Goal: Information Seeking & Learning: Learn about a topic

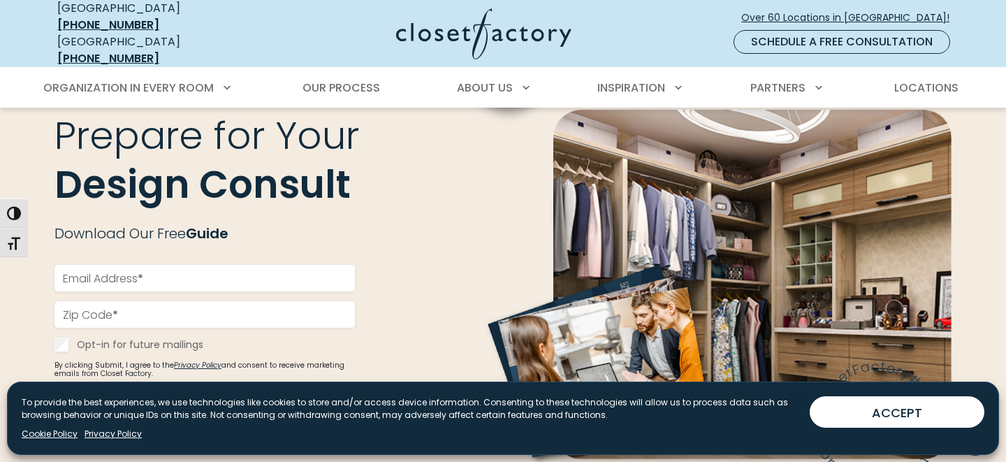
scroll to position [1611, 0]
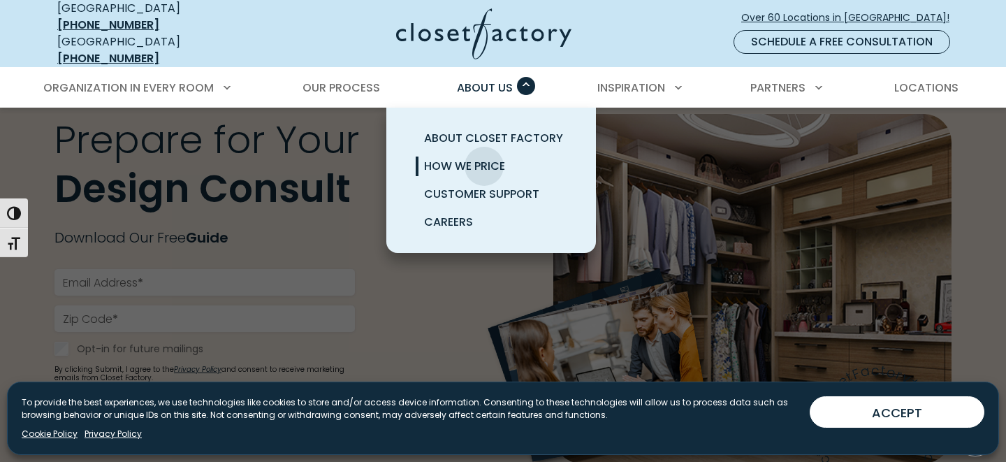
click at [484, 158] on span "How We Price" at bounding box center [464, 166] width 81 height 16
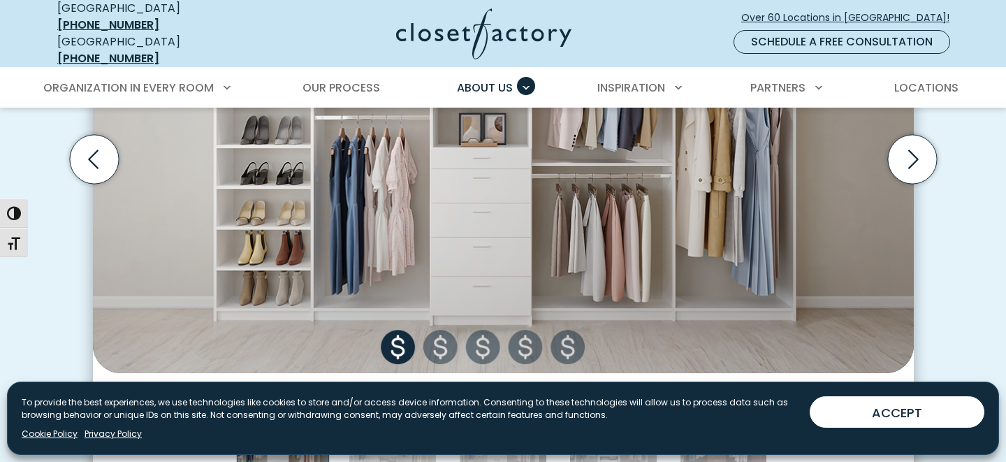
scroll to position [737, 0]
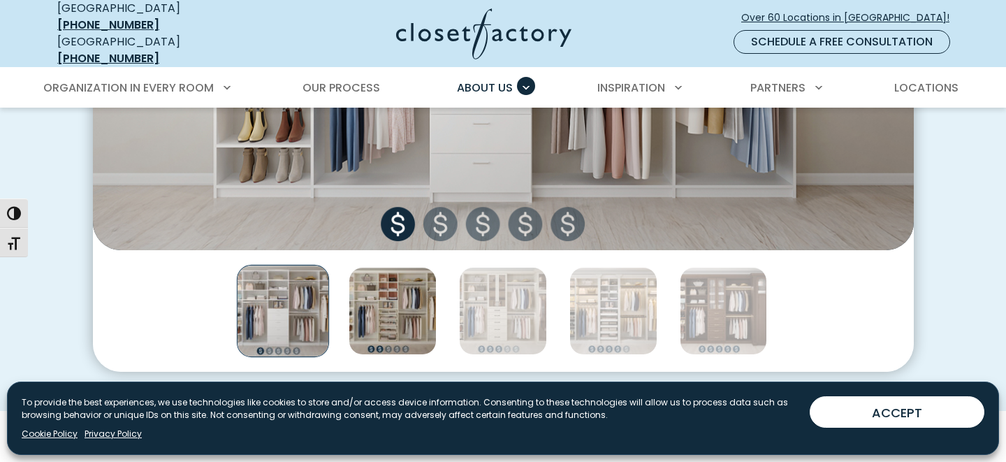
click at [422, 307] on img "Thumbnail Gallery" at bounding box center [393, 311] width 88 height 88
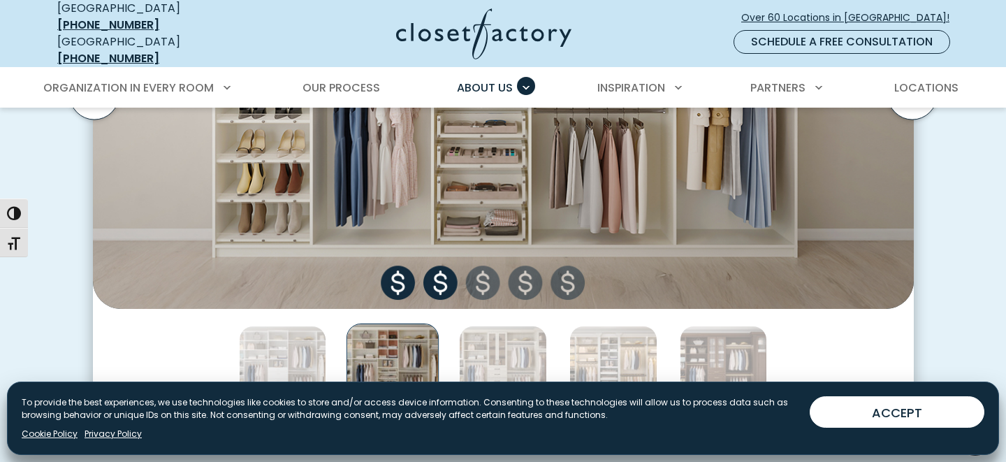
scroll to position [676, 0]
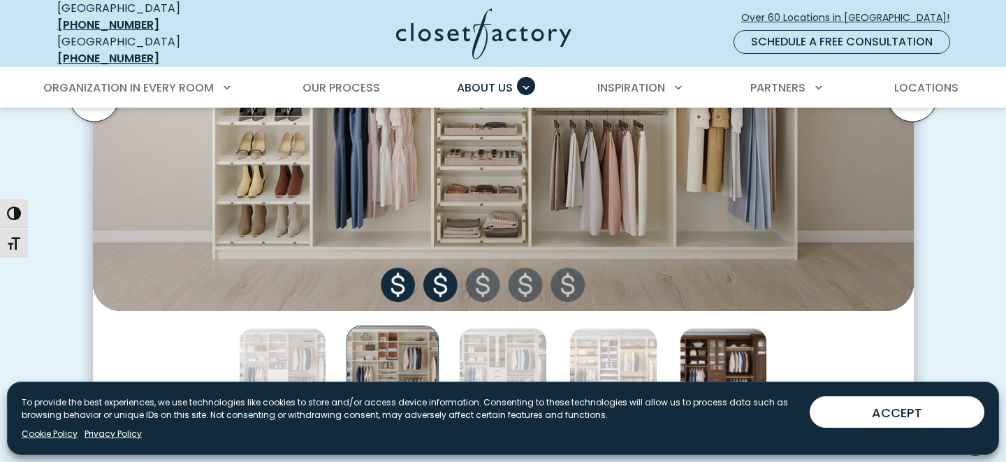
click at [736, 358] on img "Thumbnail Gallery" at bounding box center [724, 372] width 88 height 88
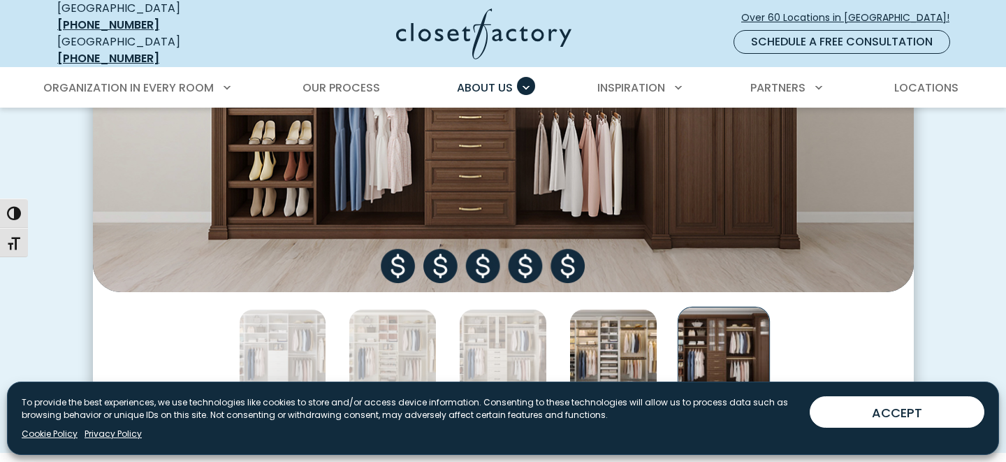
scroll to position [697, 0]
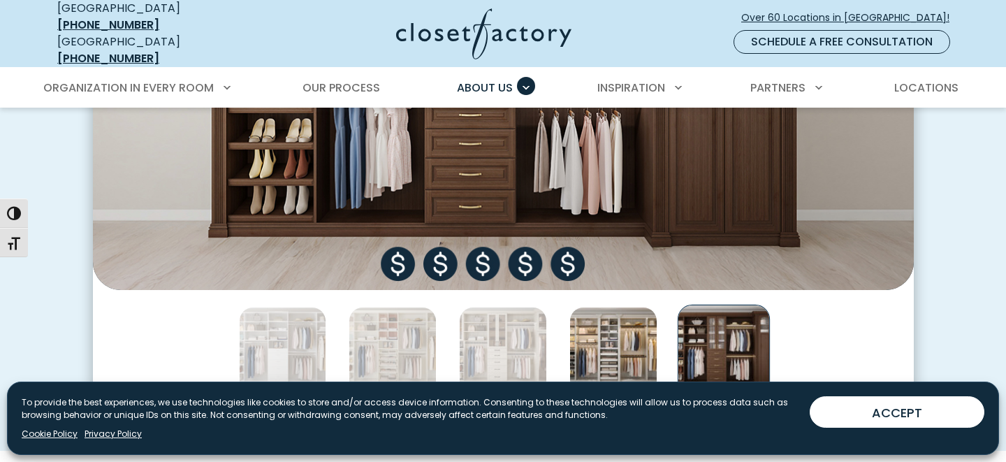
click at [602, 354] on img "Thumbnail Gallery" at bounding box center [613, 351] width 88 height 88
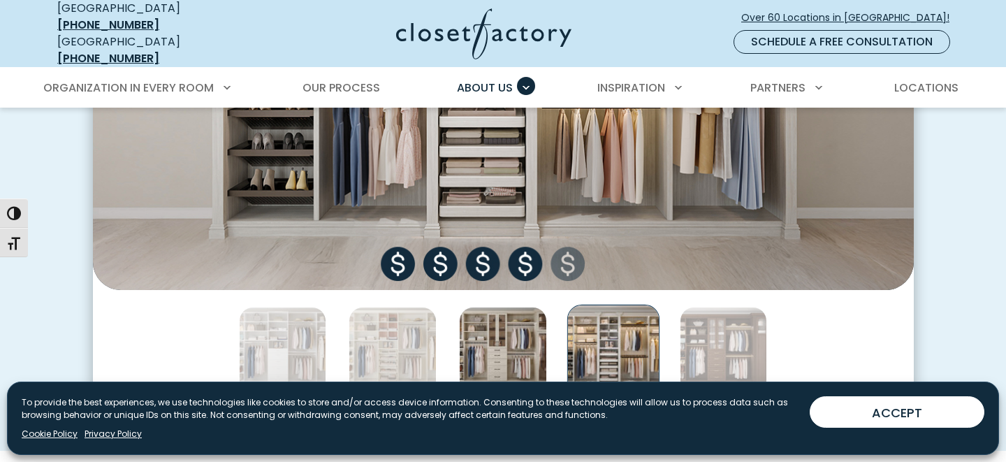
click at [509, 356] on img "Thumbnail Gallery" at bounding box center [503, 351] width 88 height 88
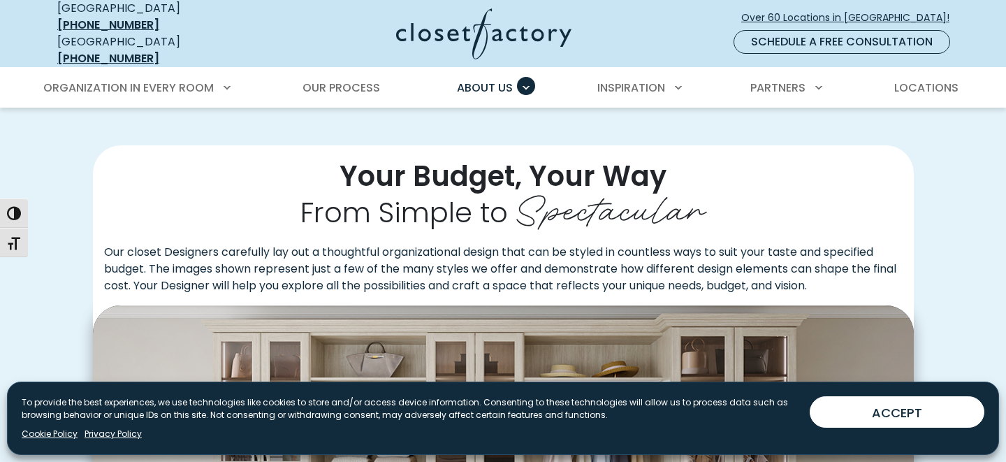
scroll to position [80, 0]
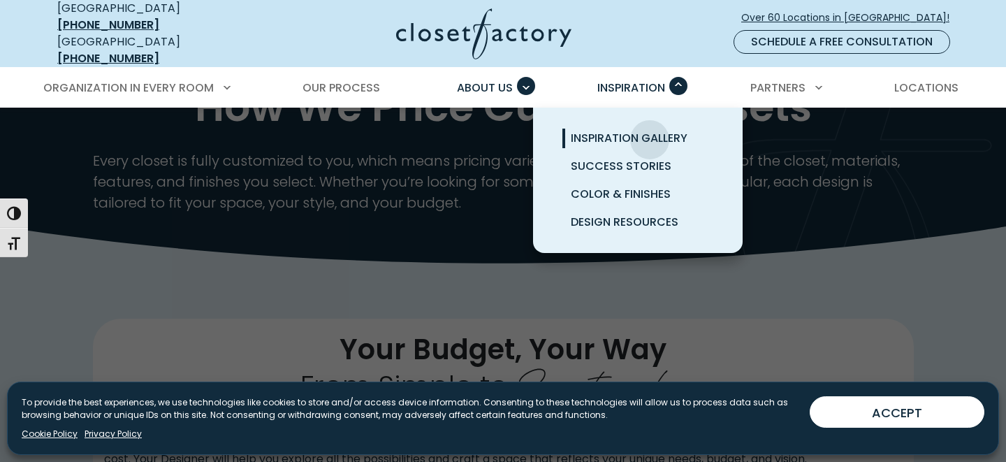
click at [650, 130] on span "Inspiration Gallery" at bounding box center [629, 138] width 117 height 16
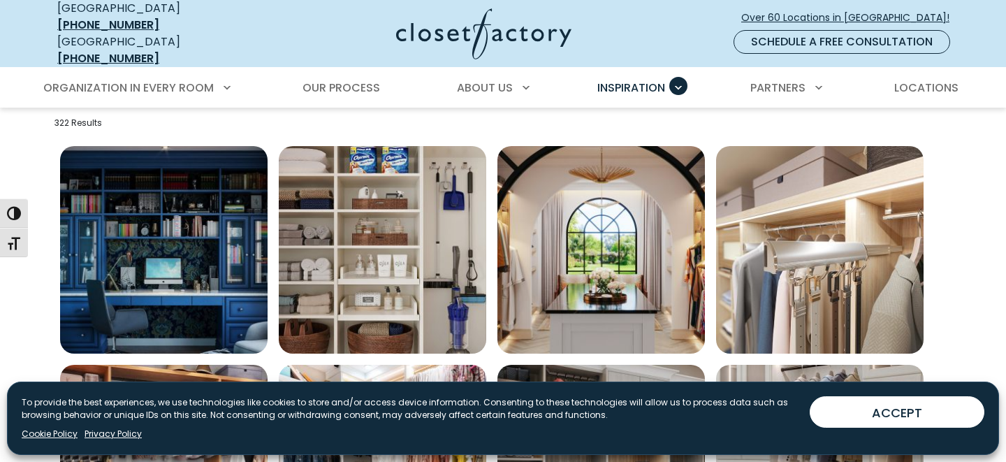
scroll to position [466, 0]
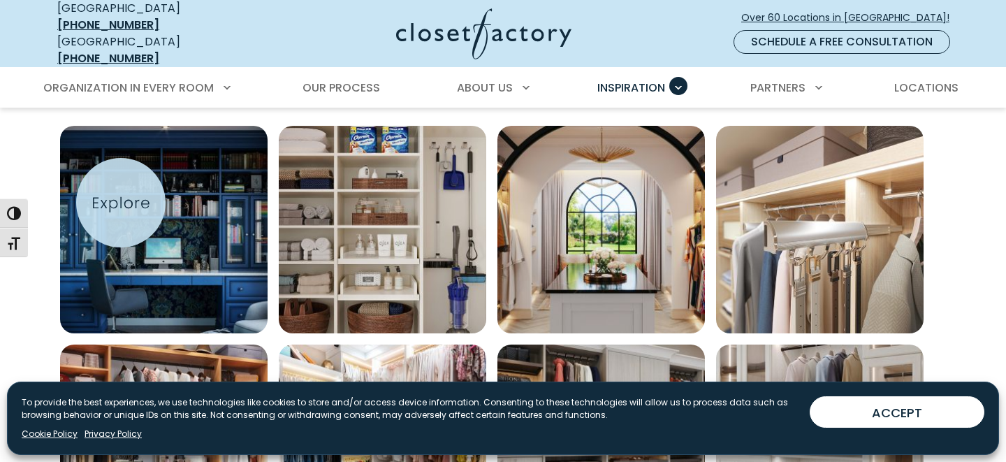
click at [120, 206] on img "Open inspiration gallery to preview enlarged image" at bounding box center [163, 229] width 207 height 207
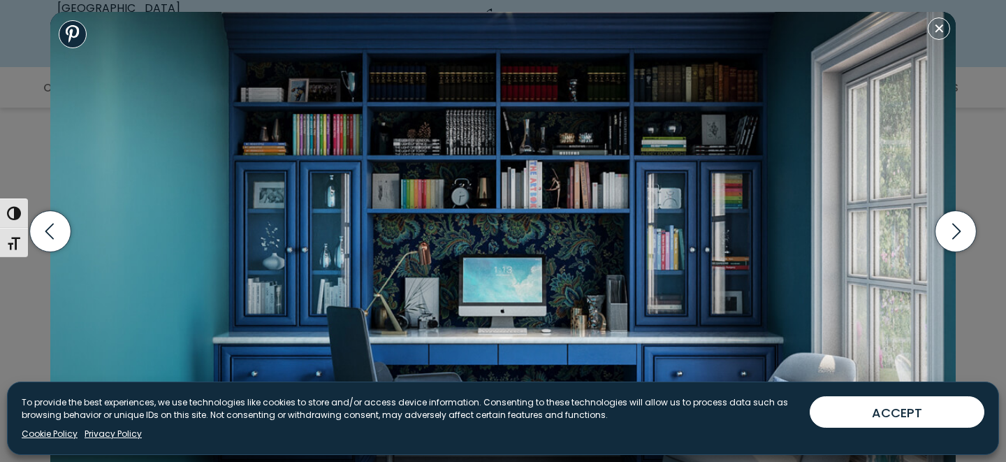
scroll to position [659, 0]
click at [967, 233] on icon "button" at bounding box center [955, 230] width 41 height 41
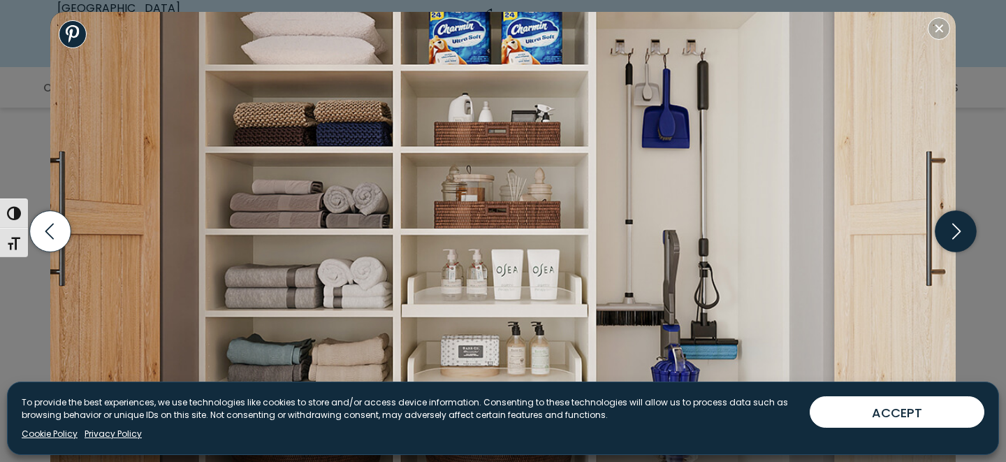
click at [967, 233] on icon "button" at bounding box center [955, 230] width 41 height 41
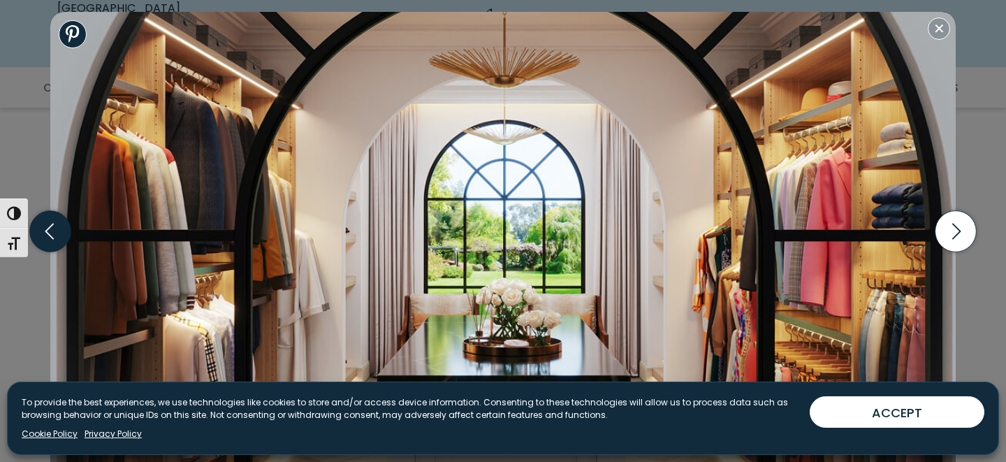
click at [54, 237] on icon "button" at bounding box center [50, 230] width 41 height 41
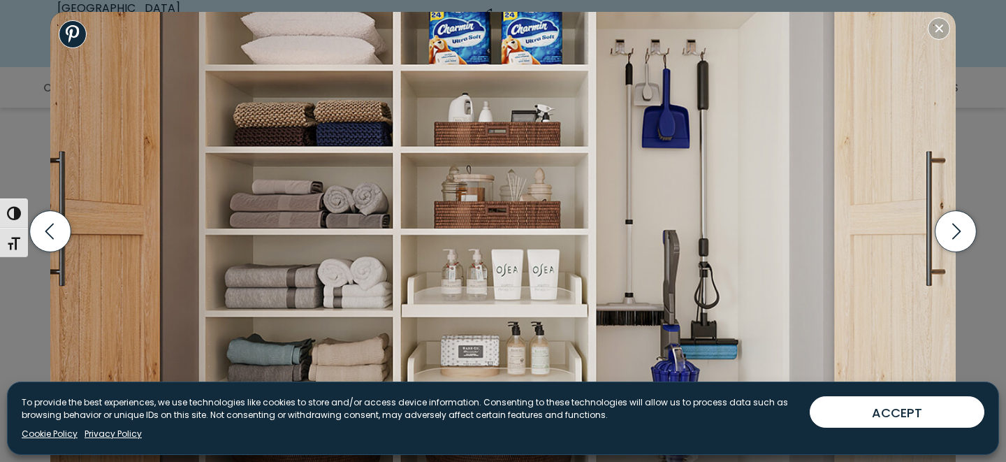
scroll to position [820, 0]
click at [963, 235] on icon "button" at bounding box center [955, 230] width 41 height 41
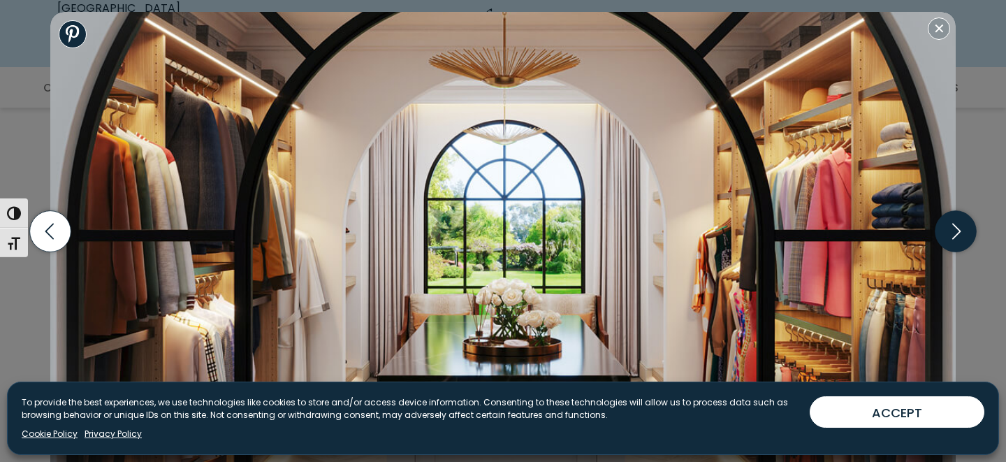
click at [963, 235] on icon "button" at bounding box center [955, 230] width 41 height 41
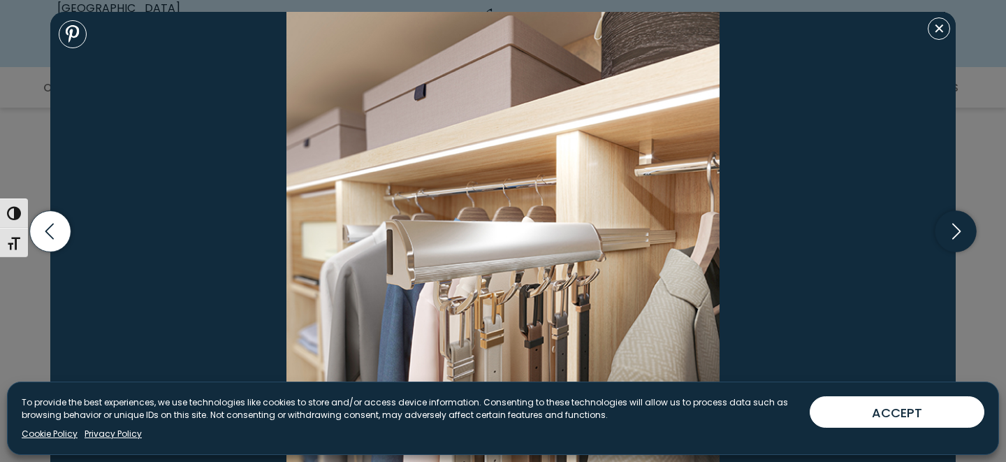
click at [963, 235] on icon "button" at bounding box center [955, 230] width 41 height 41
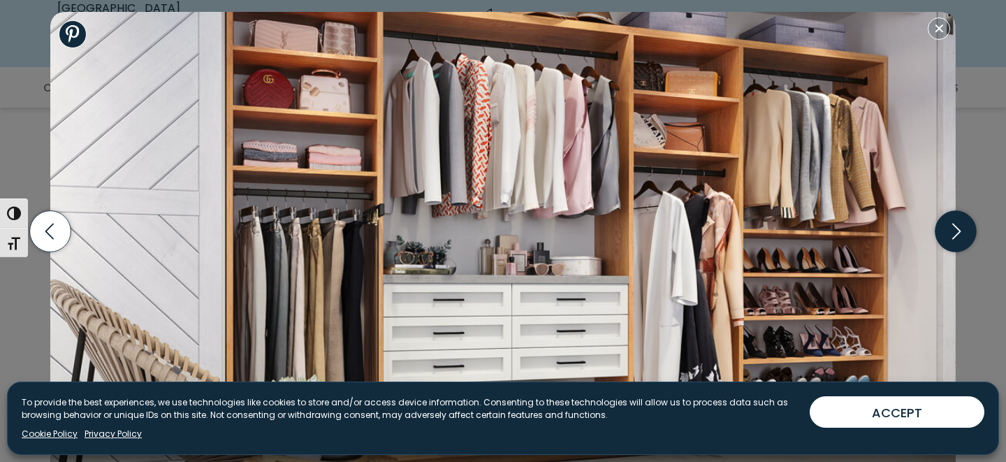
click at [963, 235] on icon "button" at bounding box center [955, 230] width 41 height 41
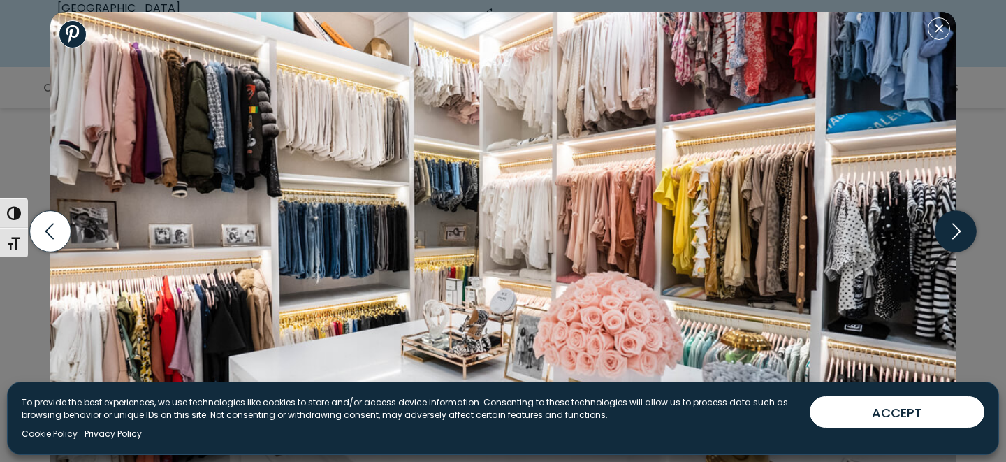
click at [956, 231] on icon "button" at bounding box center [955, 230] width 41 height 41
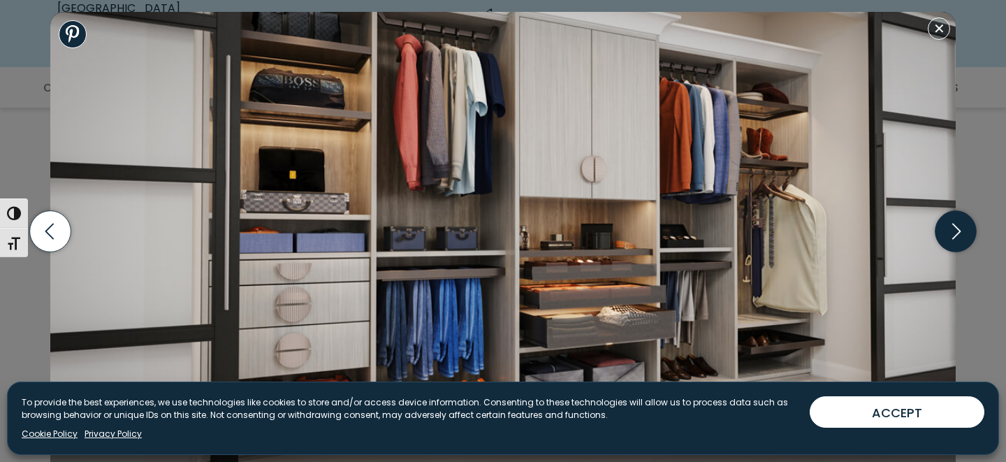
click at [956, 231] on icon "button" at bounding box center [955, 230] width 41 height 41
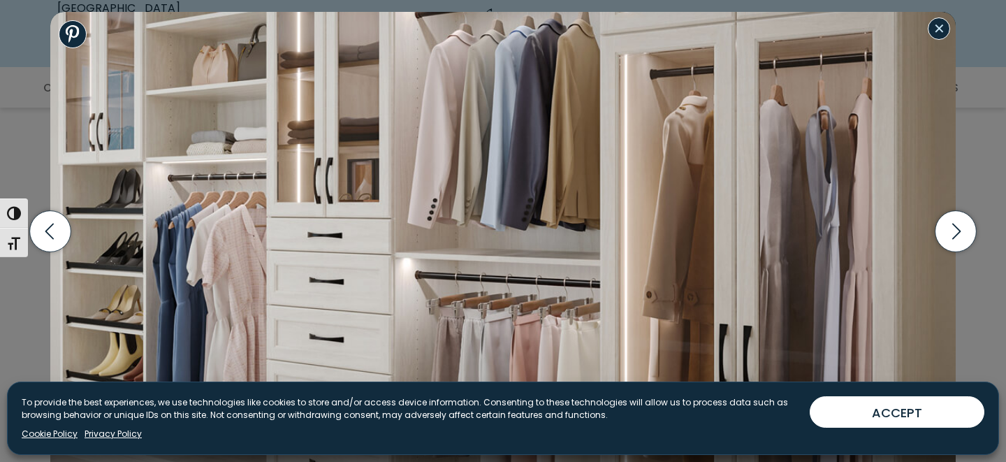
click at [944, 34] on button "Close modal" at bounding box center [939, 28] width 22 height 22
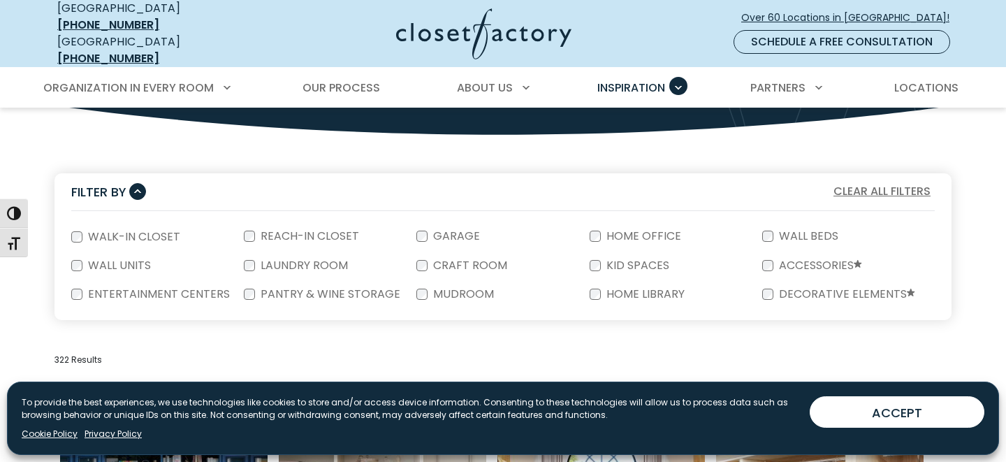
scroll to position [0, 0]
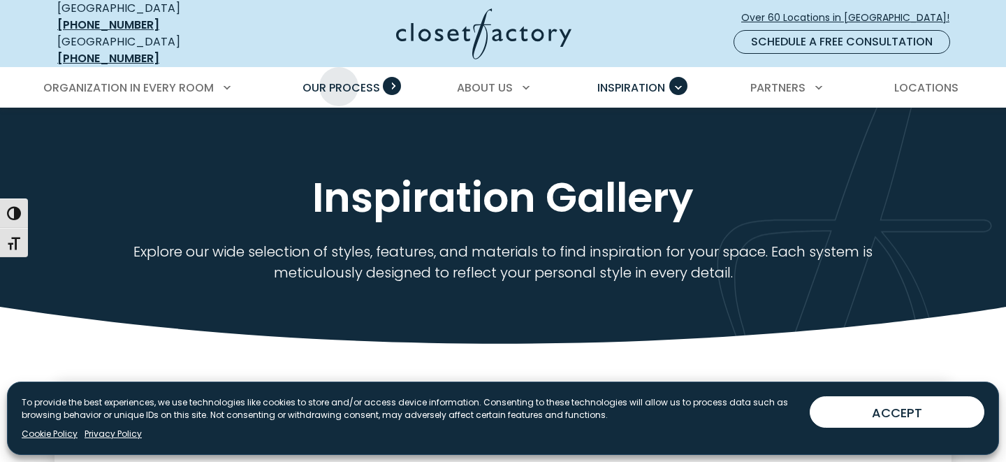
click at [339, 80] on span "Our Process" at bounding box center [341, 88] width 78 height 16
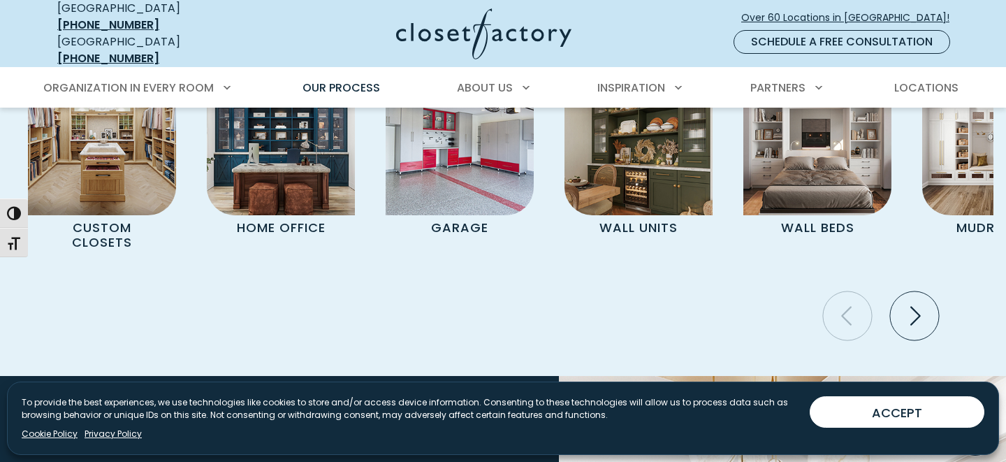
scroll to position [2814, 0]
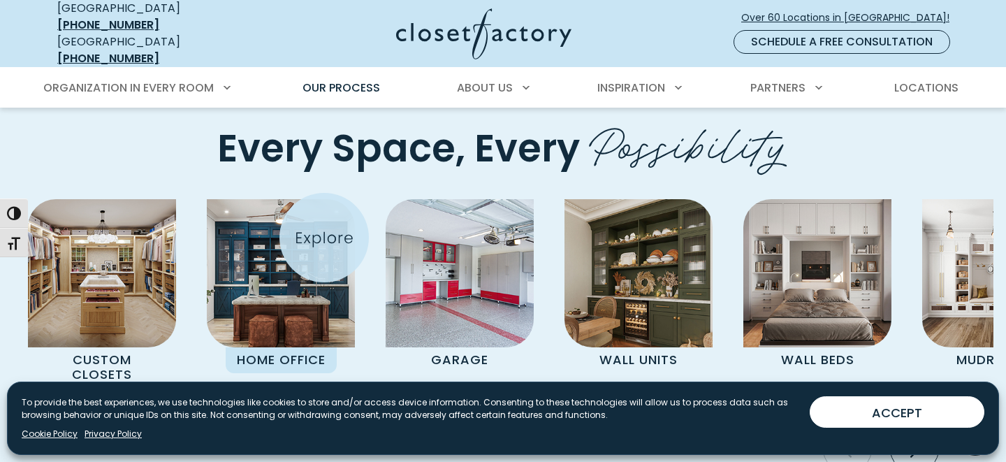
click at [324, 237] on img "Pages Gallery" at bounding box center [281, 273] width 148 height 148
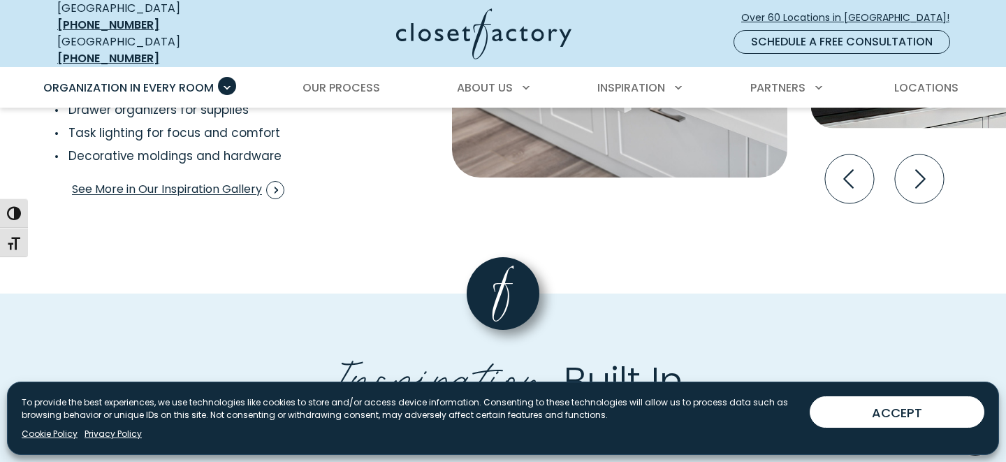
scroll to position [2739, 0]
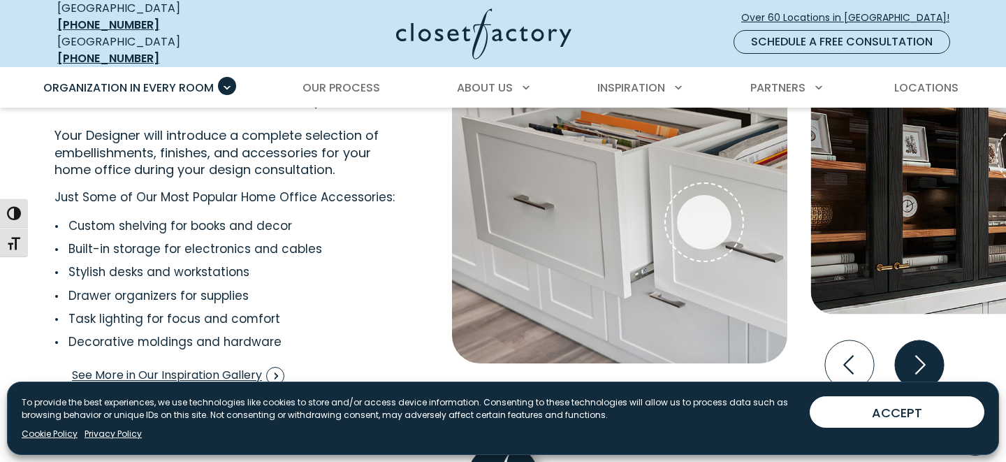
click at [926, 358] on icon "Next slide" at bounding box center [919, 364] width 49 height 49
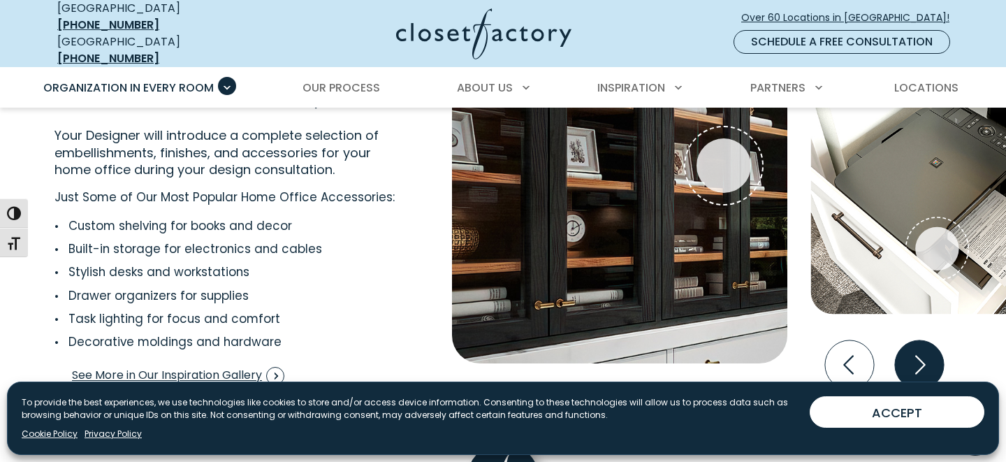
click at [926, 358] on icon "Next slide" at bounding box center [919, 364] width 49 height 49
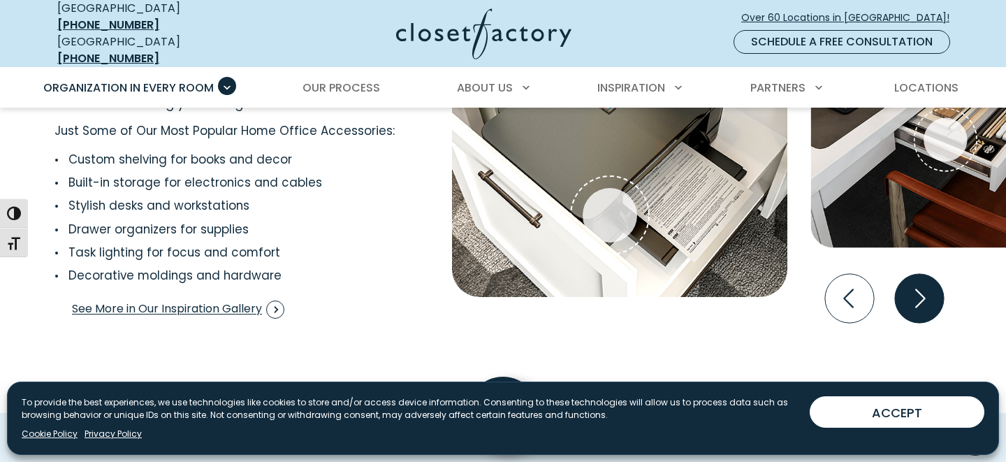
scroll to position [2802, 0]
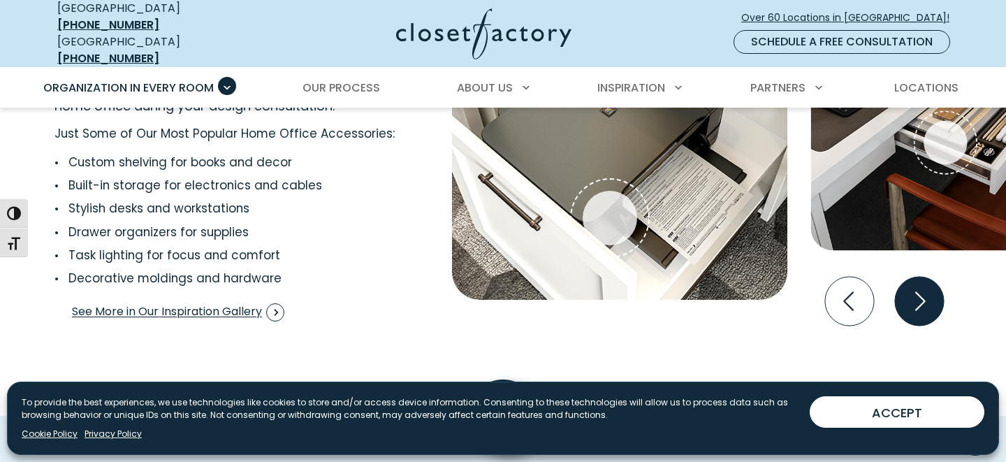
click at [919, 299] on icon "Next slide" at bounding box center [919, 301] width 49 height 49
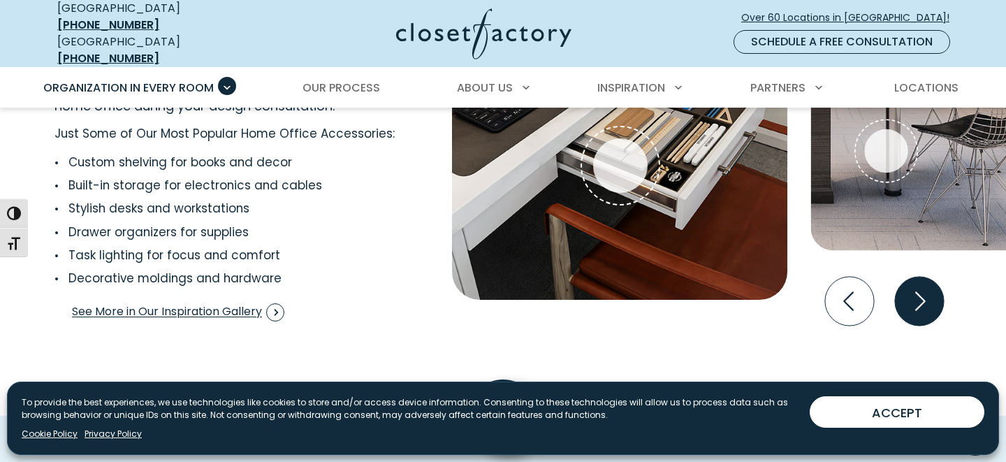
click at [919, 299] on icon "Next slide" at bounding box center [919, 301] width 49 height 49
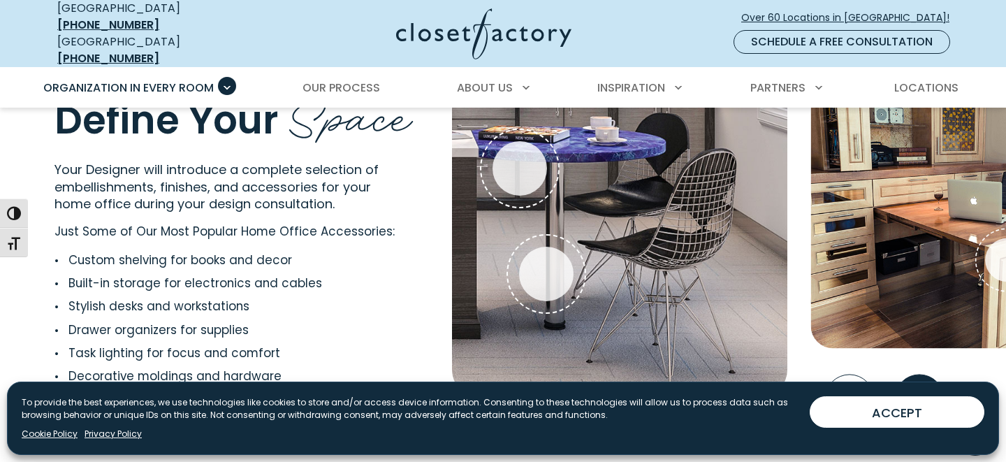
scroll to position [2722, 0]
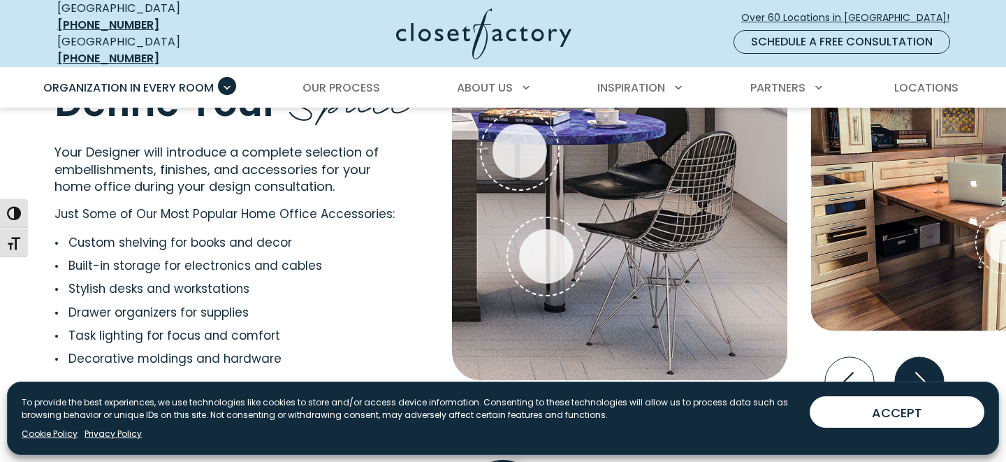
click at [925, 372] on icon "Next slide" at bounding box center [920, 381] width 10 height 19
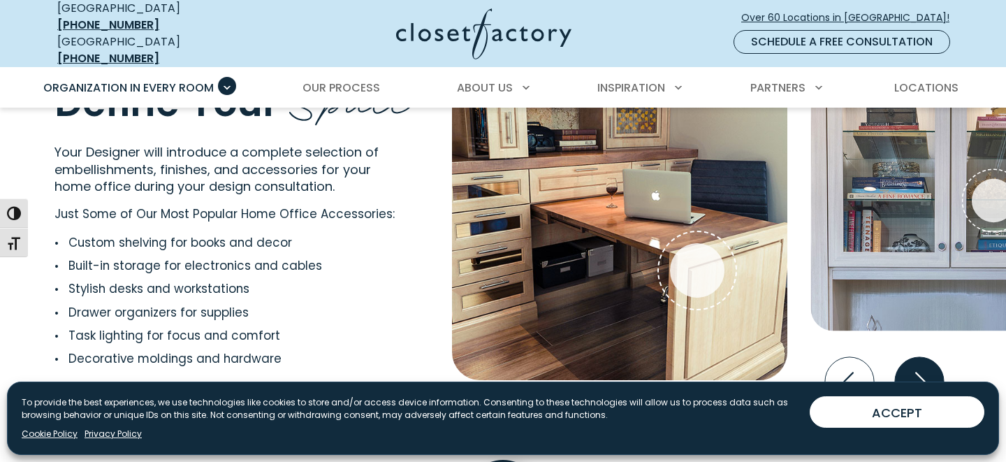
click at [925, 372] on icon "Next slide" at bounding box center [920, 381] width 10 height 19
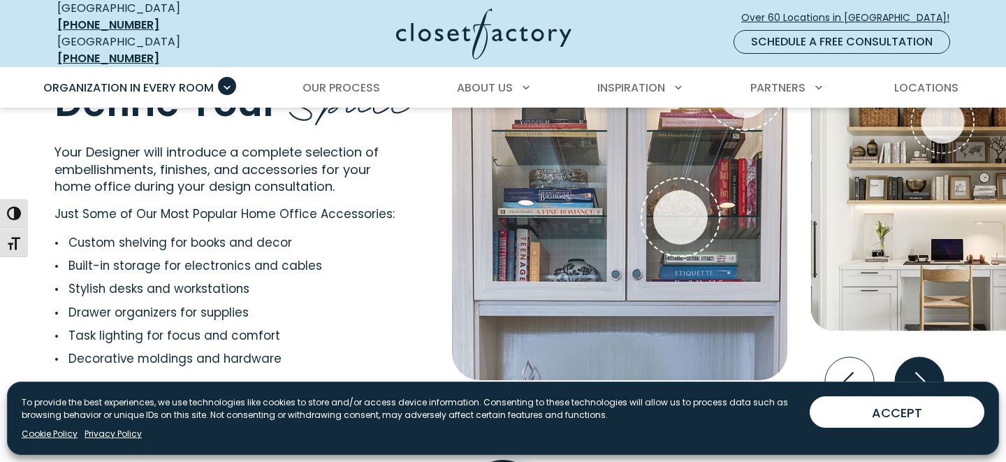
click at [925, 372] on icon "Next slide" at bounding box center [920, 381] width 10 height 19
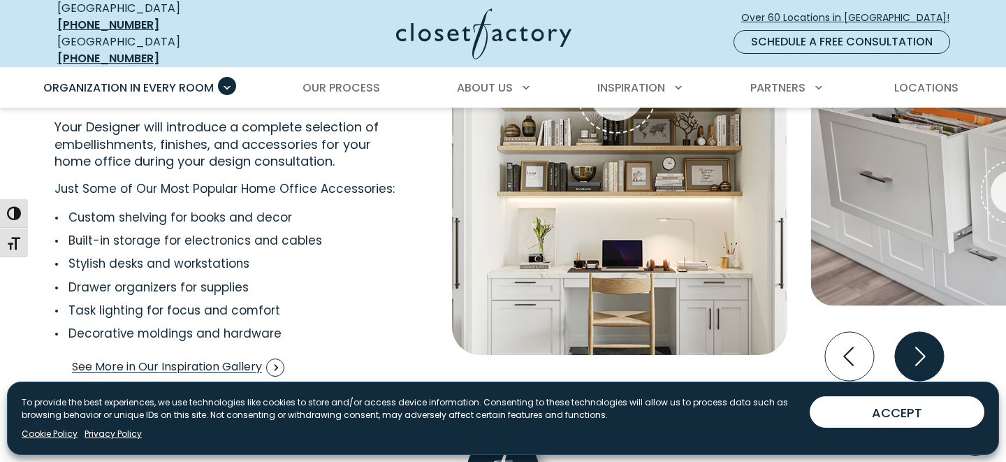
scroll to position [2746, 0]
click at [922, 360] on icon "Next slide" at bounding box center [919, 356] width 49 height 49
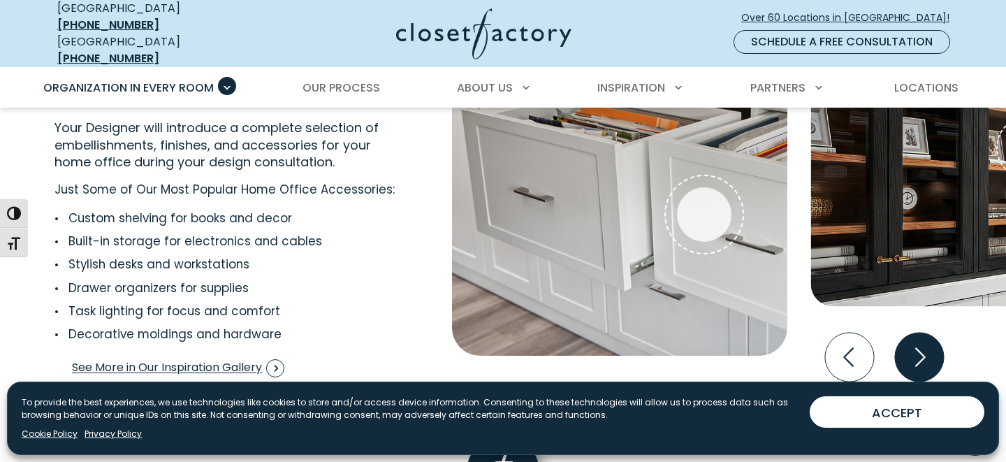
click at [922, 360] on icon "Next slide" at bounding box center [919, 356] width 49 height 49
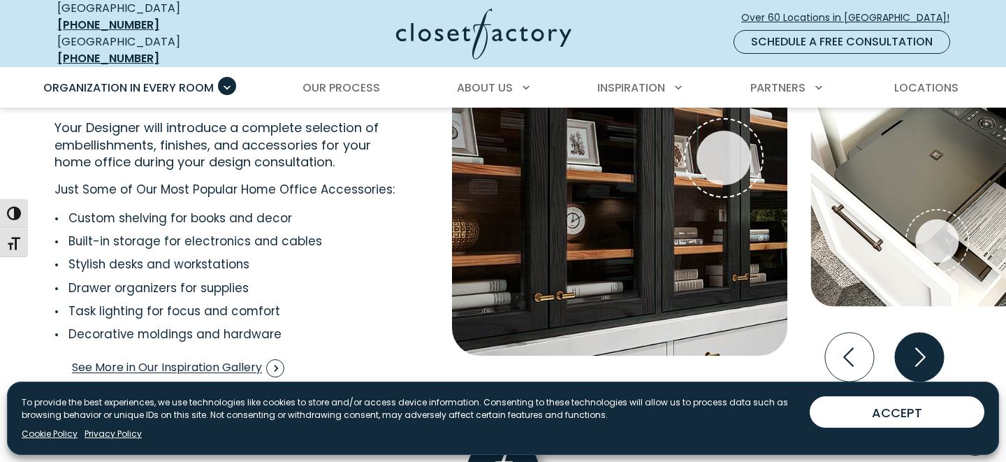
click at [922, 360] on icon "Next slide" at bounding box center [919, 356] width 49 height 49
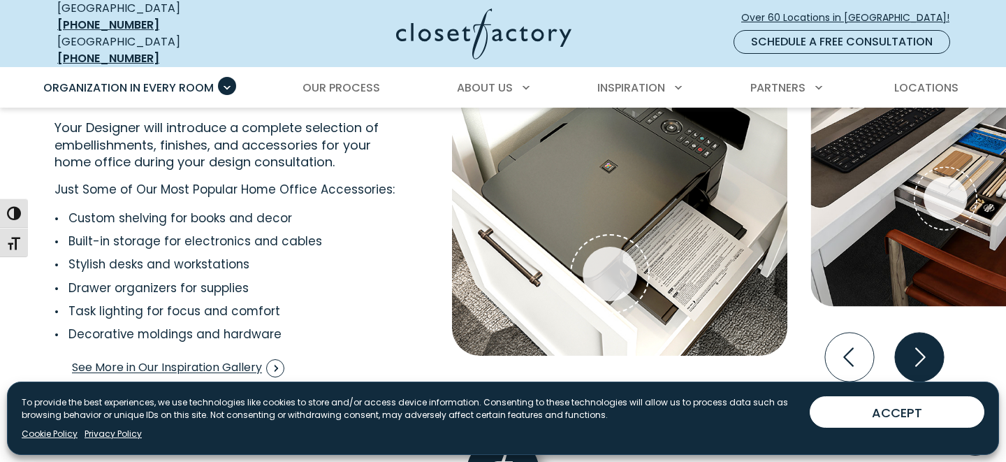
click at [922, 360] on icon "Next slide" at bounding box center [919, 356] width 49 height 49
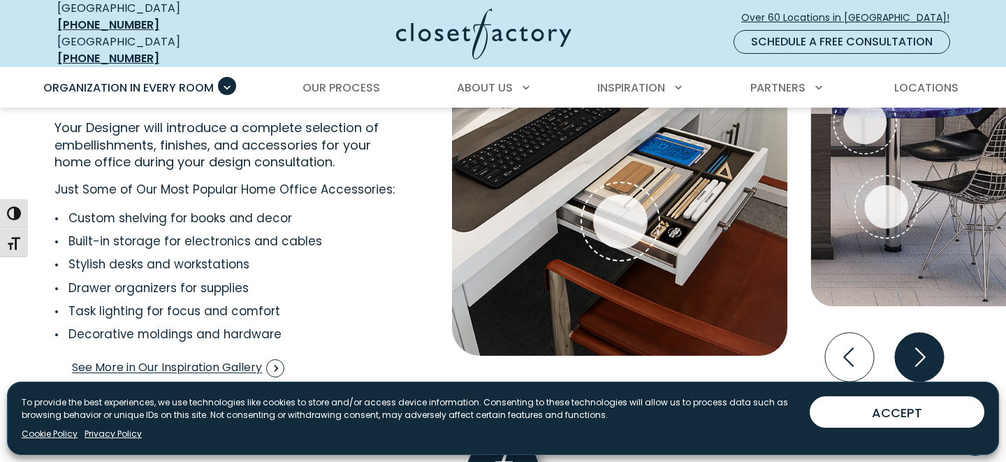
click at [922, 360] on icon "Next slide" at bounding box center [919, 356] width 49 height 49
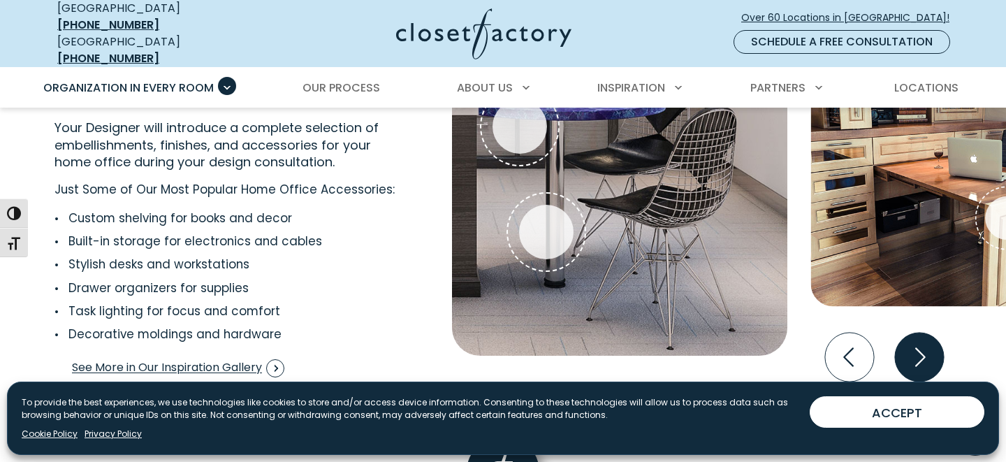
click at [922, 360] on icon "Next slide" at bounding box center [919, 356] width 49 height 49
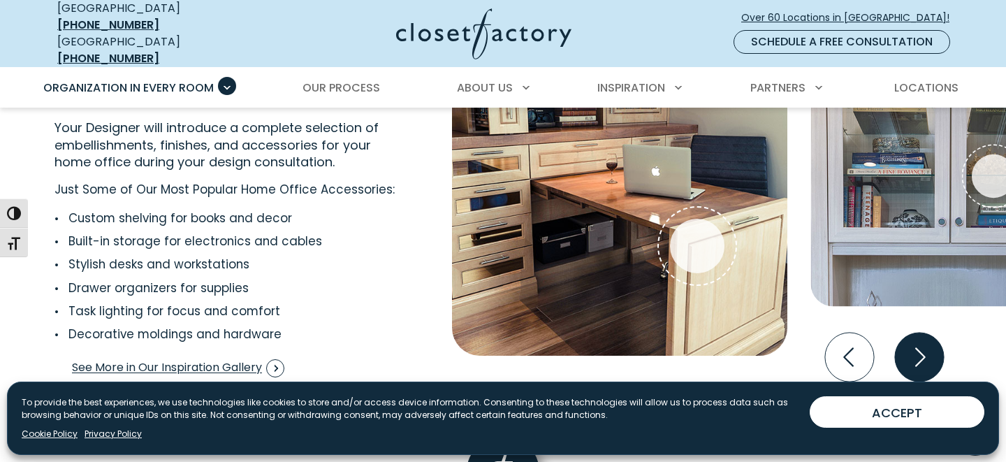
click at [922, 360] on icon "Next slide" at bounding box center [919, 356] width 49 height 49
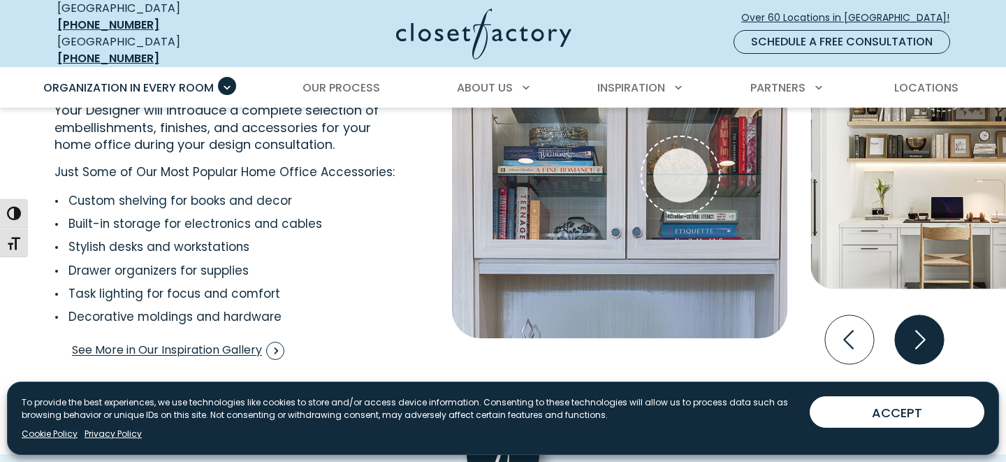
scroll to position [2779, 0]
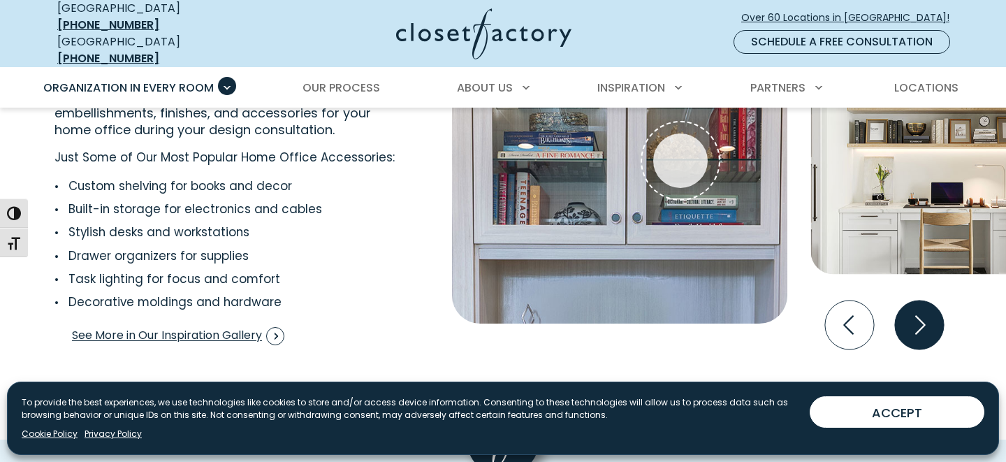
click at [919, 322] on icon "Next slide" at bounding box center [919, 324] width 49 height 49
